Goal: Task Accomplishment & Management: Use online tool/utility

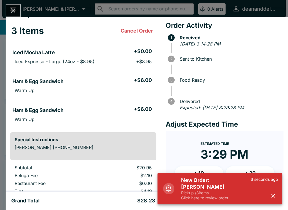
scroll to position [25, 0]
click at [277, 195] on button "button" at bounding box center [272, 195] width 9 height 9
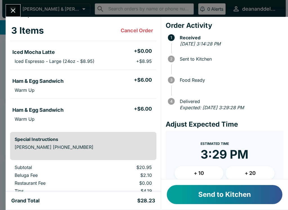
click at [238, 187] on button "Send to Kitchen" at bounding box center [224, 194] width 115 height 19
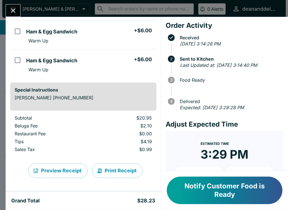
scroll to position [74, 0]
click at [255, 192] on button "Notify Customer Food is Ready" at bounding box center [224, 191] width 115 height 28
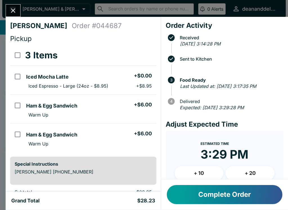
scroll to position [0, 0]
click at [243, 191] on button "Complete Order" at bounding box center [224, 194] width 115 height 19
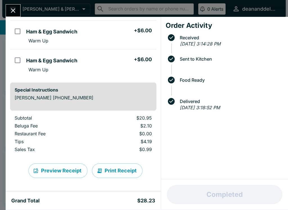
scroll to position [74, 0]
click at [132, 117] on p "$20.95" at bounding box center [123, 118] width 55 height 6
click at [13, 13] on icon "Close" at bounding box center [13, 11] width 8 height 8
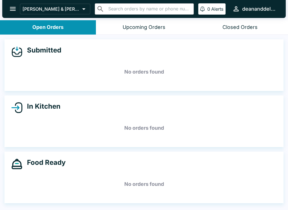
click at [221, 26] on button "Closed Orders" at bounding box center [240, 27] width 96 height 14
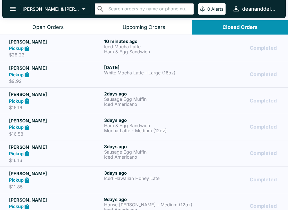
click at [14, 47] on strong "Pickup" at bounding box center [16, 48] width 15 height 6
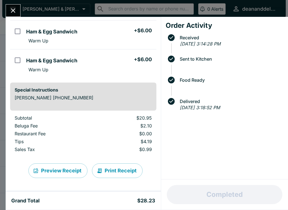
scroll to position [74, 0]
click at [15, 12] on icon "Close" at bounding box center [13, 10] width 4 height 4
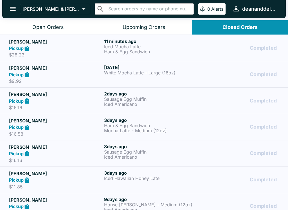
click at [17, 31] on button "Open Orders" at bounding box center [48, 27] width 96 height 14
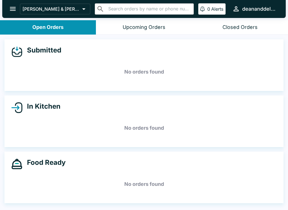
click at [28, 40] on div "Submitted No orders found" at bounding box center [143, 65] width 279 height 52
click at [91, 202] on div "Food Ready No orders found" at bounding box center [143, 178] width 279 height 52
